Goal: Task Accomplishment & Management: Manage account settings

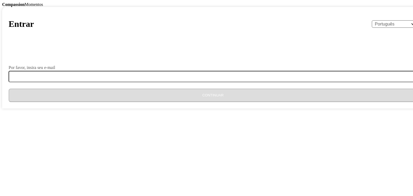
select select "pt"
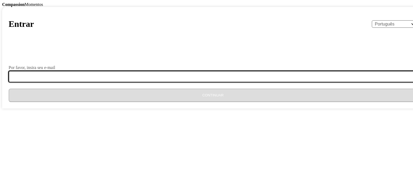
click at [203, 82] on input "Por favor, insira seu e-mail" at bounding box center [216, 76] width 415 height 11
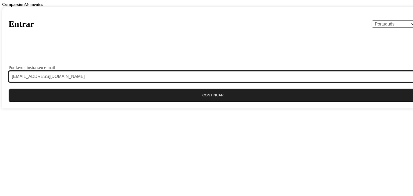
type input "[EMAIL_ADDRESS][DOMAIN_NAME]"
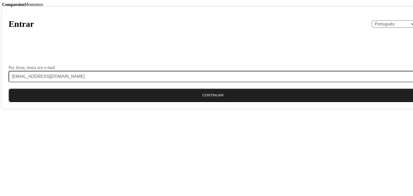
click at [220, 102] on button "Continuar" at bounding box center [213, 95] width 409 height 13
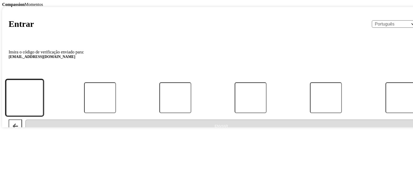
click at [44, 116] on input "Código:" at bounding box center [25, 97] width 38 height 37
type input "0"
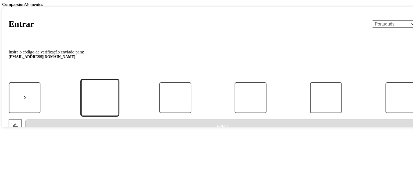
type input "3"
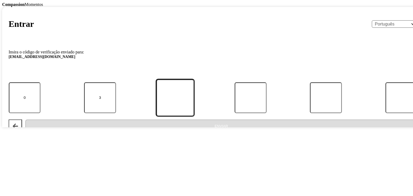
type input "9"
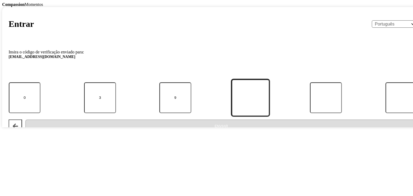
type input "0"
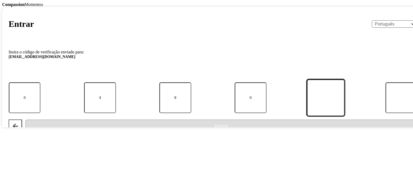
type input "5"
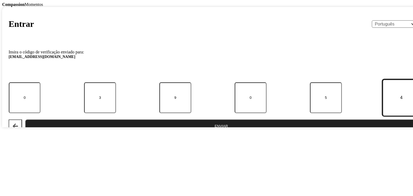
type input "4"
click at [197, 133] on button "Enviar" at bounding box center [221, 126] width 392 height 13
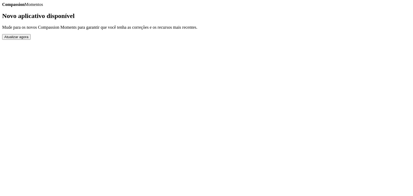
click at [31, 40] on button "Atualizar agora" at bounding box center [16, 37] width 28 height 6
